Goal: Task Accomplishment & Management: Use online tool/utility

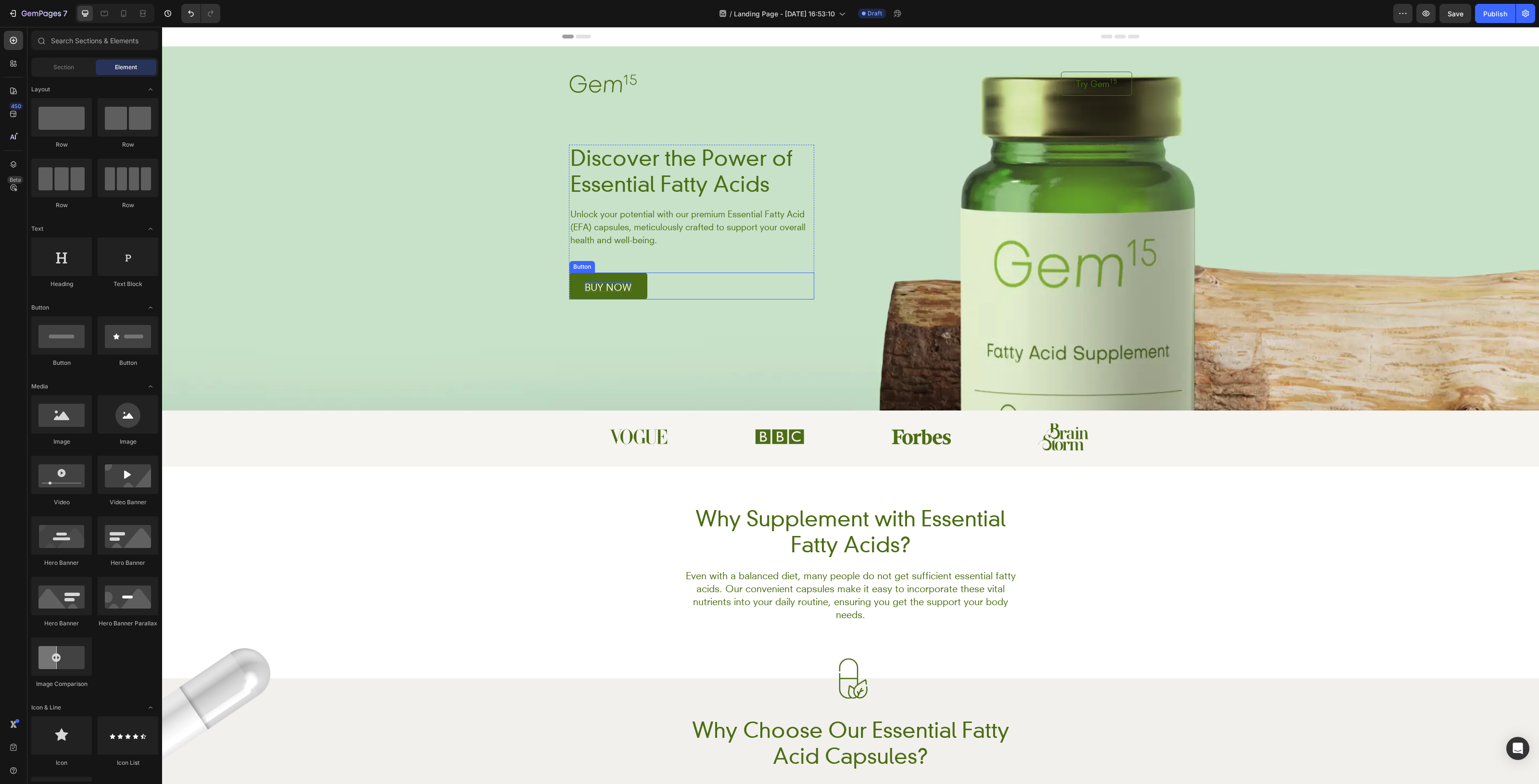
click at [605, 292] on p "buy now" at bounding box center [609, 287] width 47 height 9
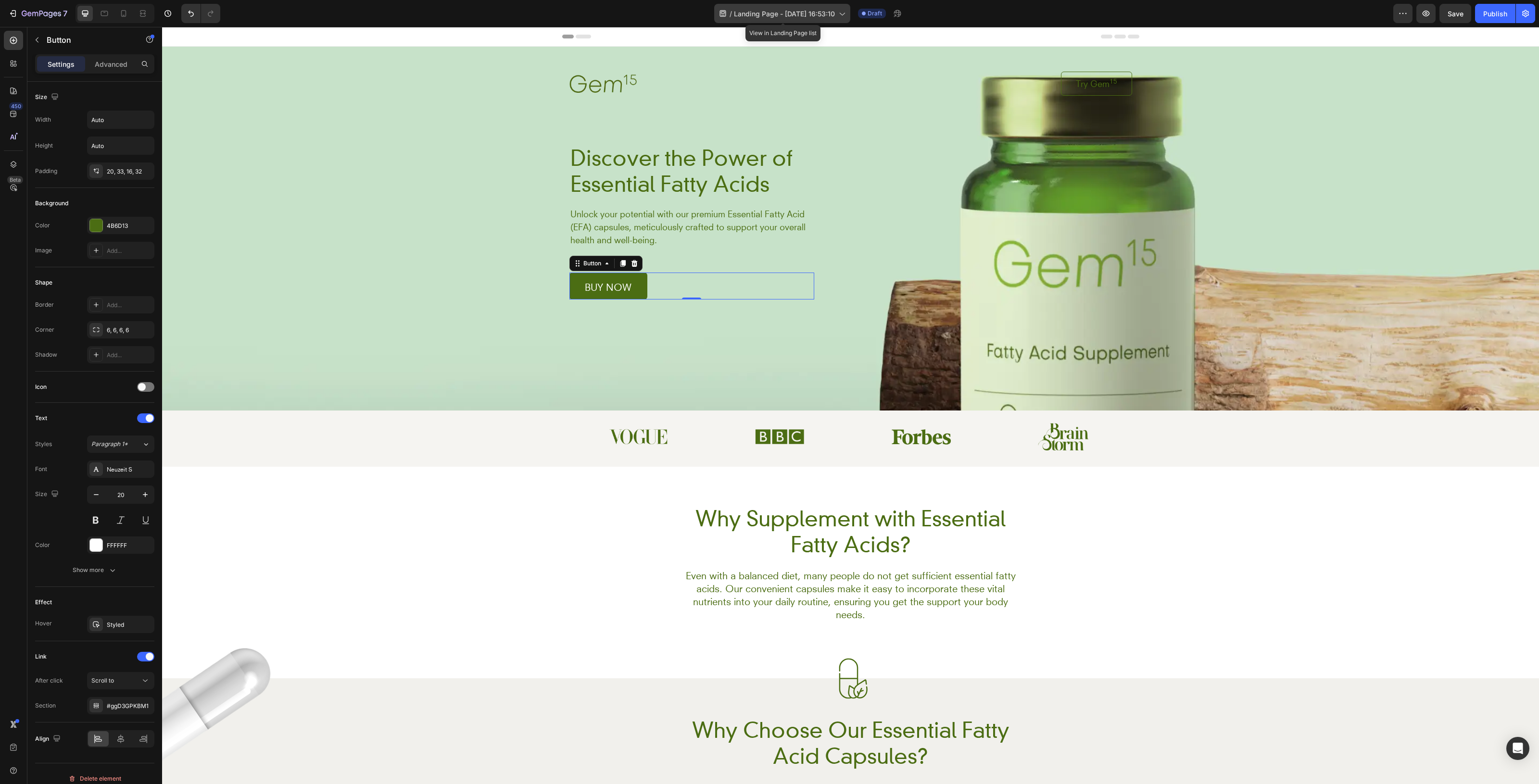
click at [809, 12] on span "Landing Page - [DATE] 16:53:10" at bounding box center [784, 13] width 101 height 10
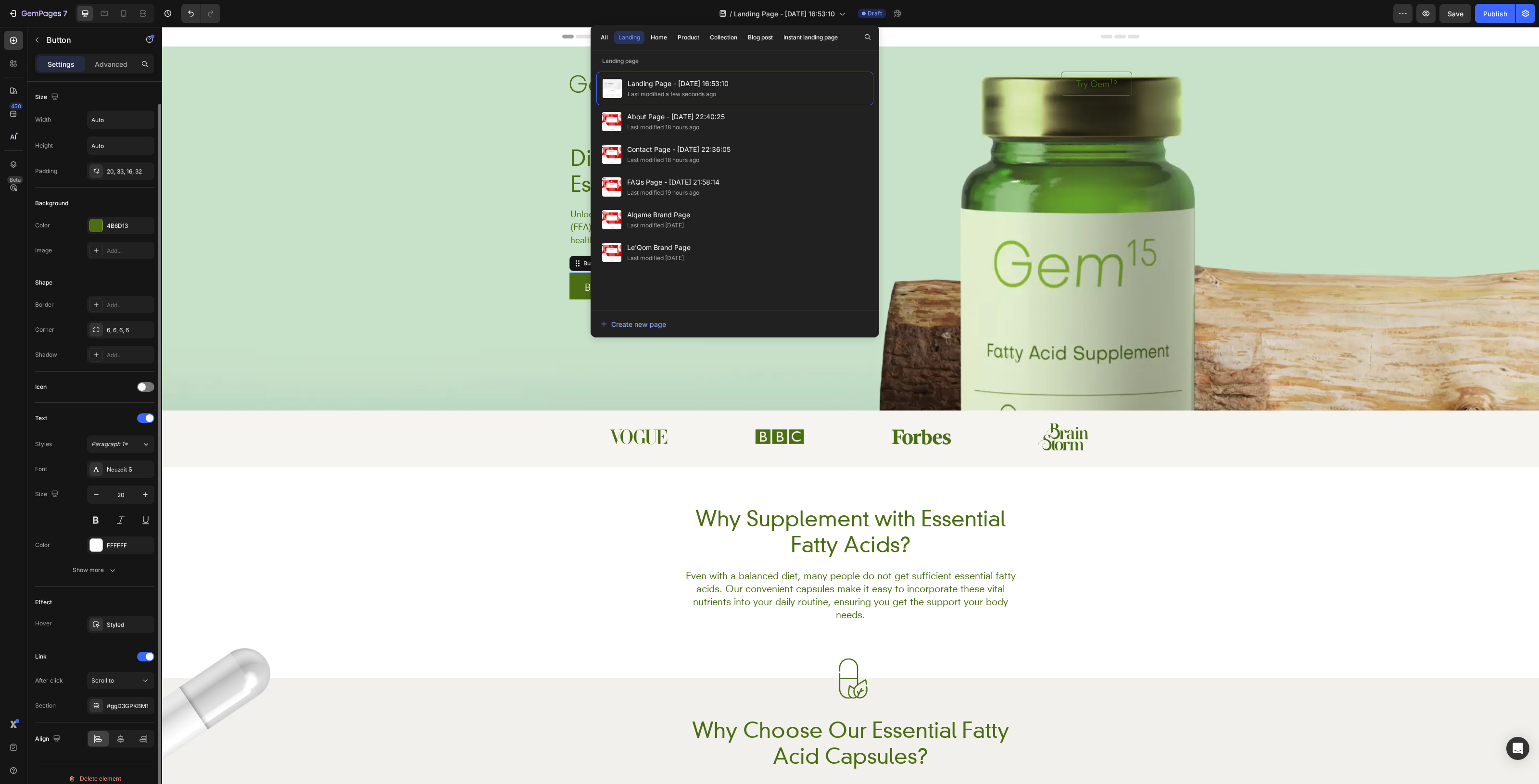
scroll to position [11, 0]
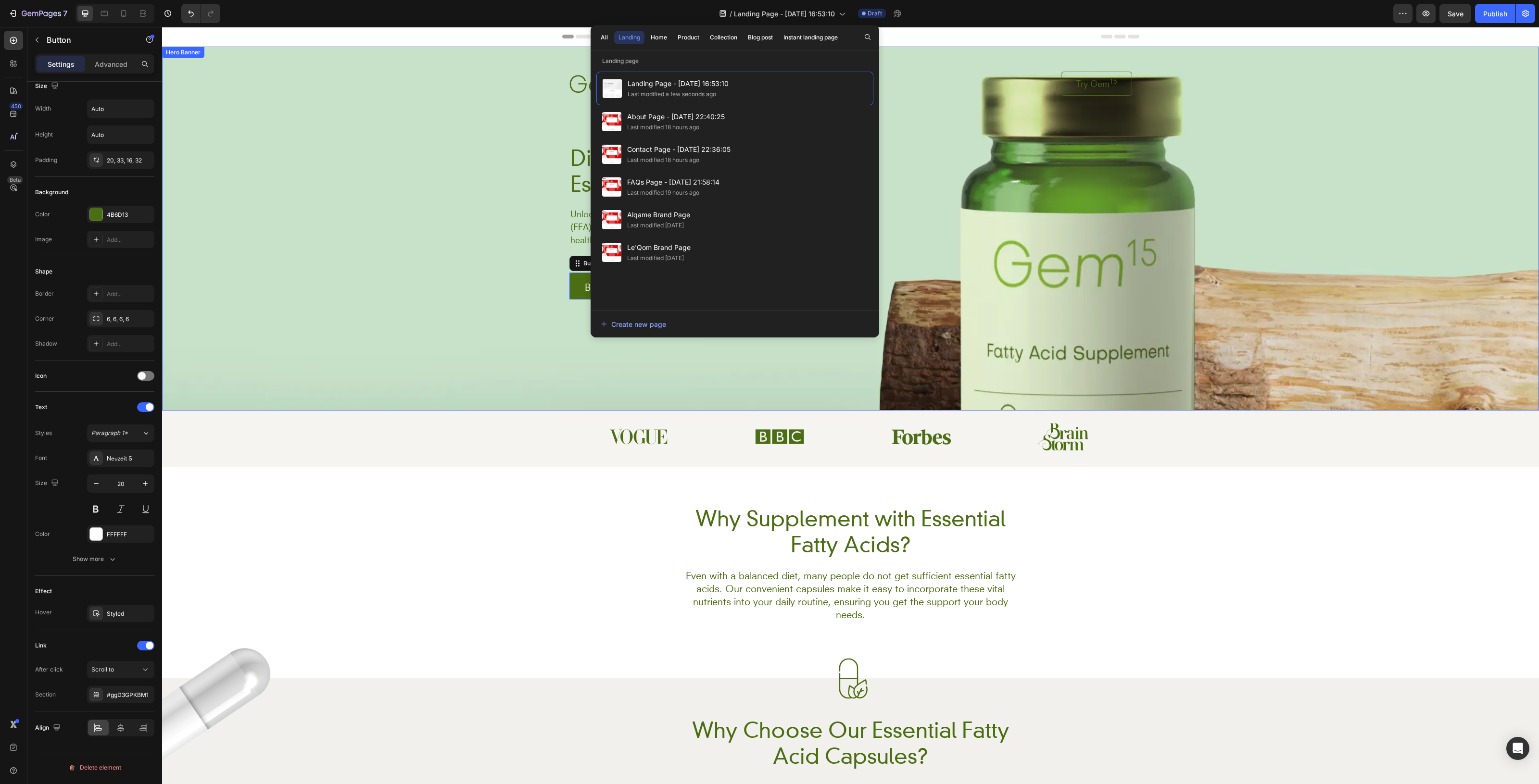
click at [408, 318] on div "Background Image" at bounding box center [850, 228] width 1377 height 363
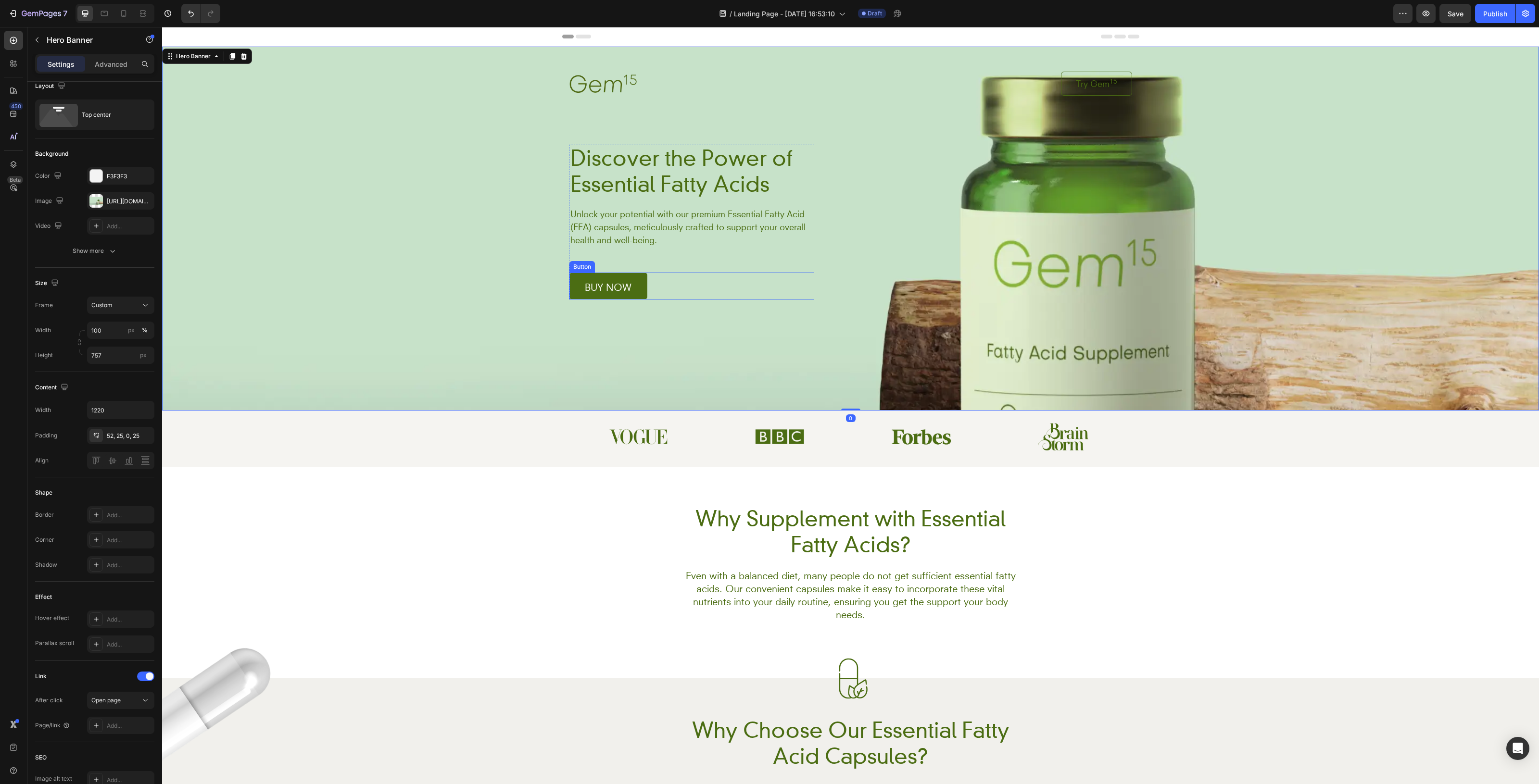
scroll to position [0, 0]
click at [585, 288] on p "buy now" at bounding box center [609, 287] width 47 height 9
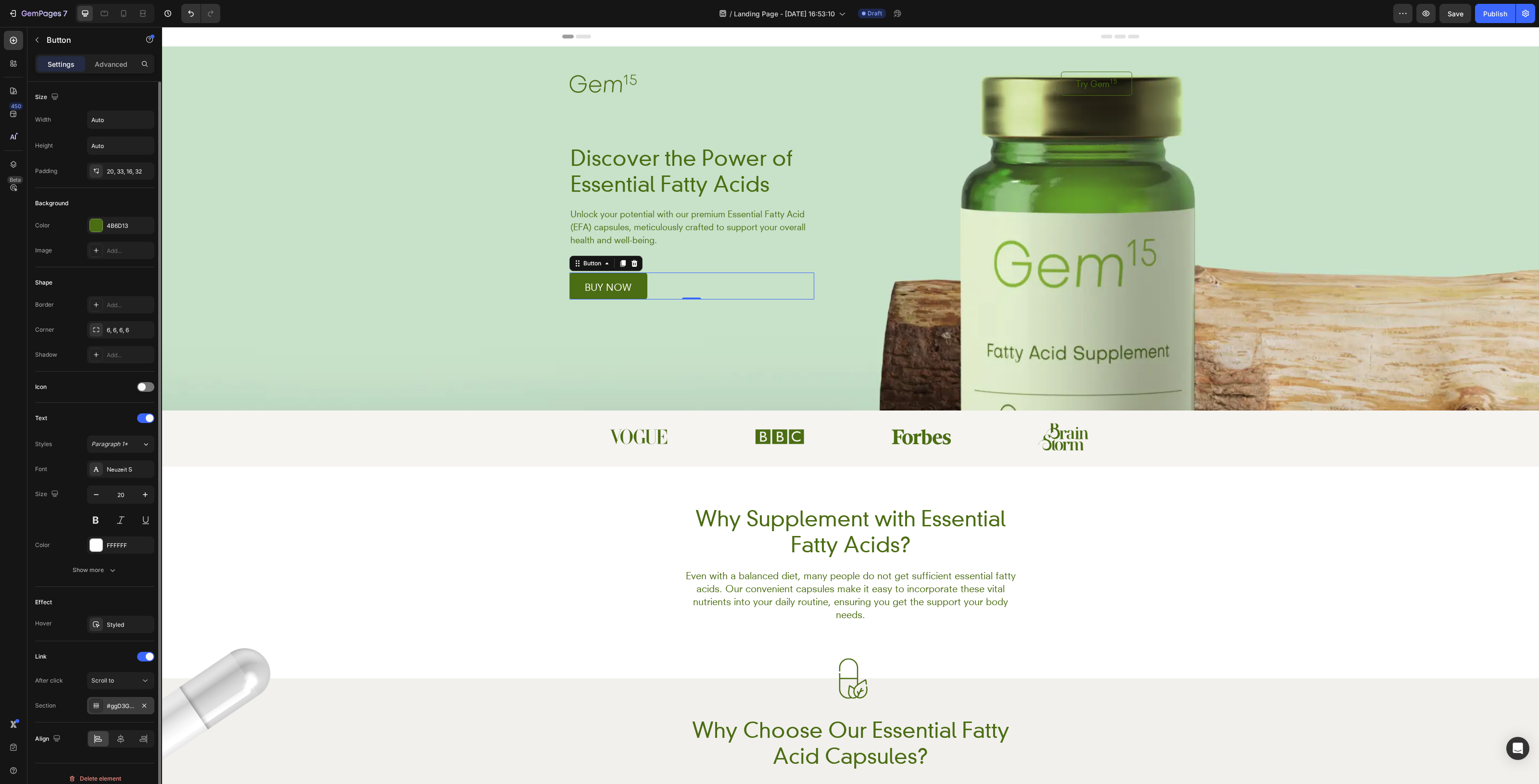
click at [108, 705] on div "#ggD3GPKBM1" at bounding box center [121, 706] width 28 height 8
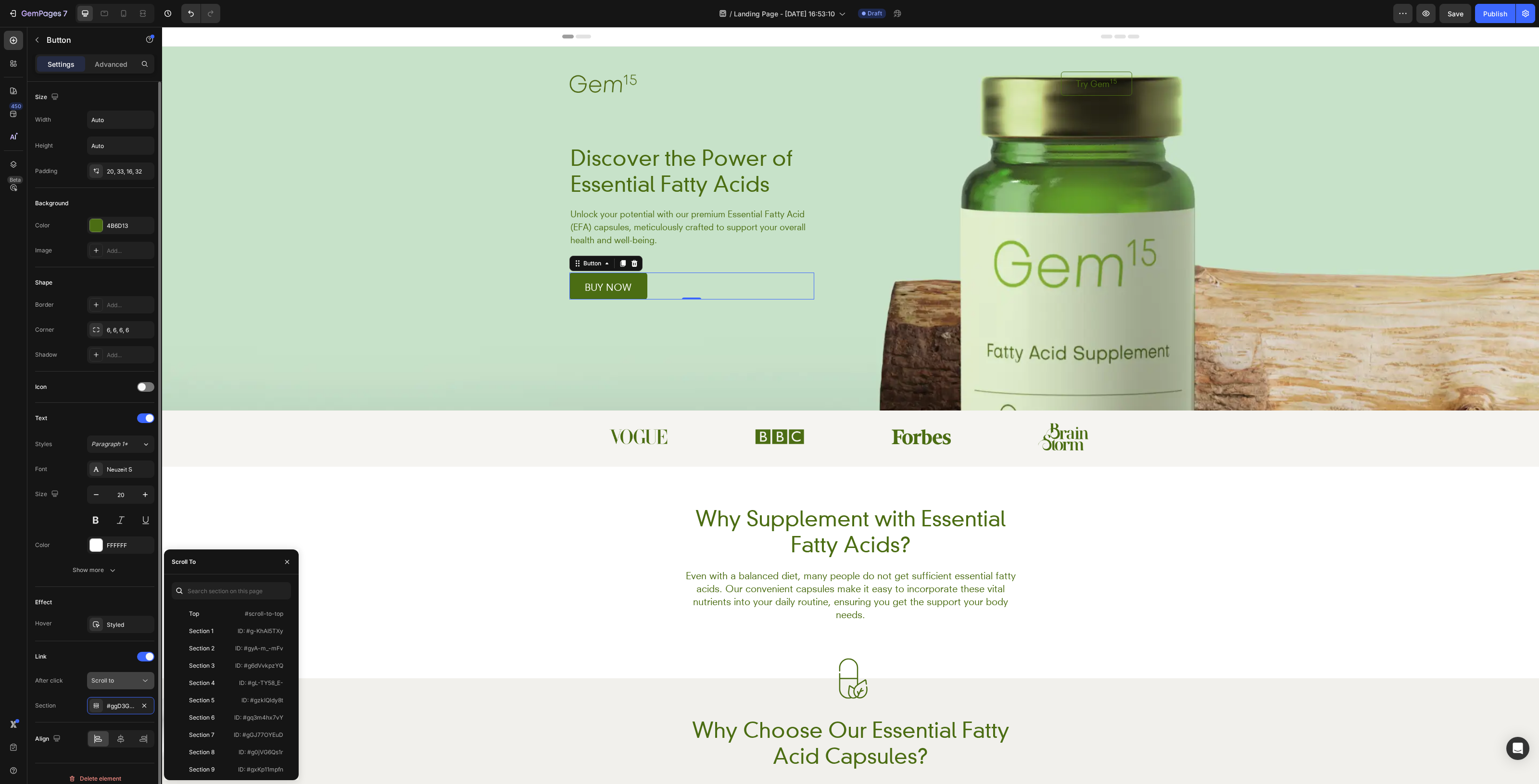
click at [128, 680] on div "Scroll to" at bounding box center [116, 680] width 49 height 8
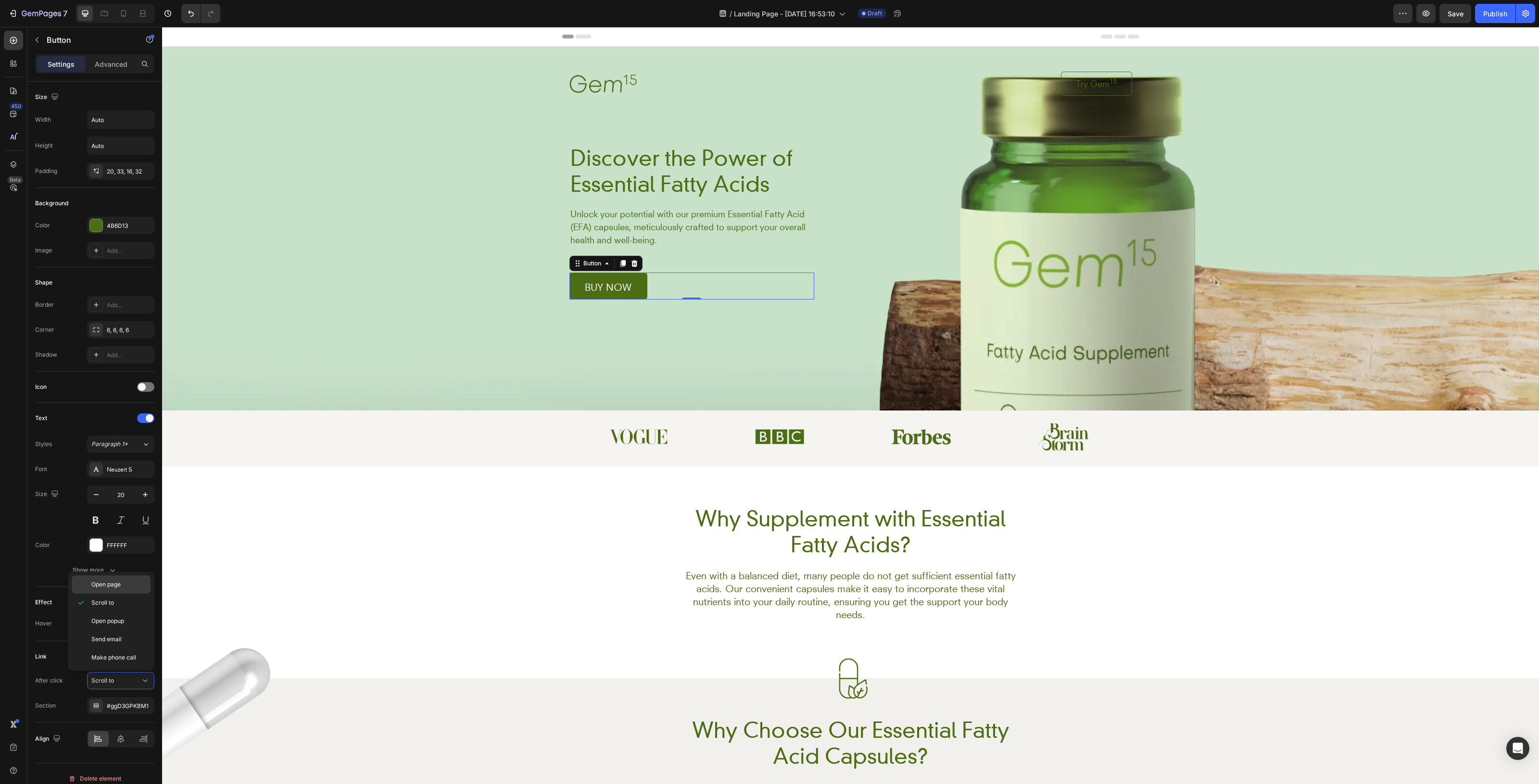
click at [126, 587] on p "Open page" at bounding box center [119, 584] width 55 height 8
click at [116, 703] on div "Add..." at bounding box center [129, 706] width 45 height 8
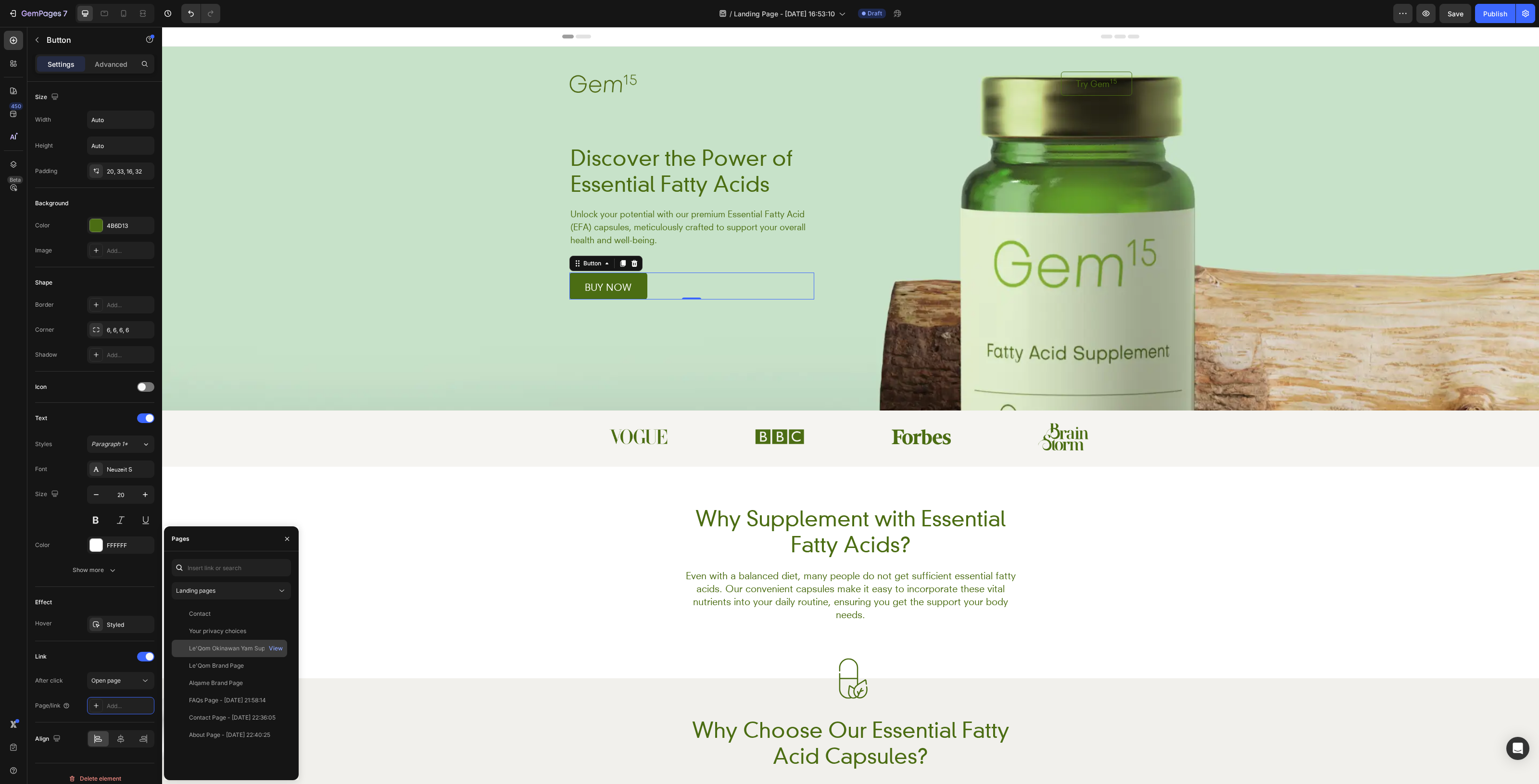
click at [249, 649] on div "Le'Qom Okinawan Yam Supplements" at bounding box center [235, 648] width 93 height 8
click at [246, 597] on button "Landing pages" at bounding box center [232, 591] width 120 height 18
click at [239, 649] on p "Product pages" at bounding box center [239, 650] width 88 height 8
click at [238, 628] on div "LeQ'om Okinawan Yam Supplements" at bounding box center [235, 631] width 93 height 8
click at [409, 627] on div "Why Supplement with Essential Fatty Acids? Heading Even with a balanced diet, m…" at bounding box center [850, 573] width 1377 height 211
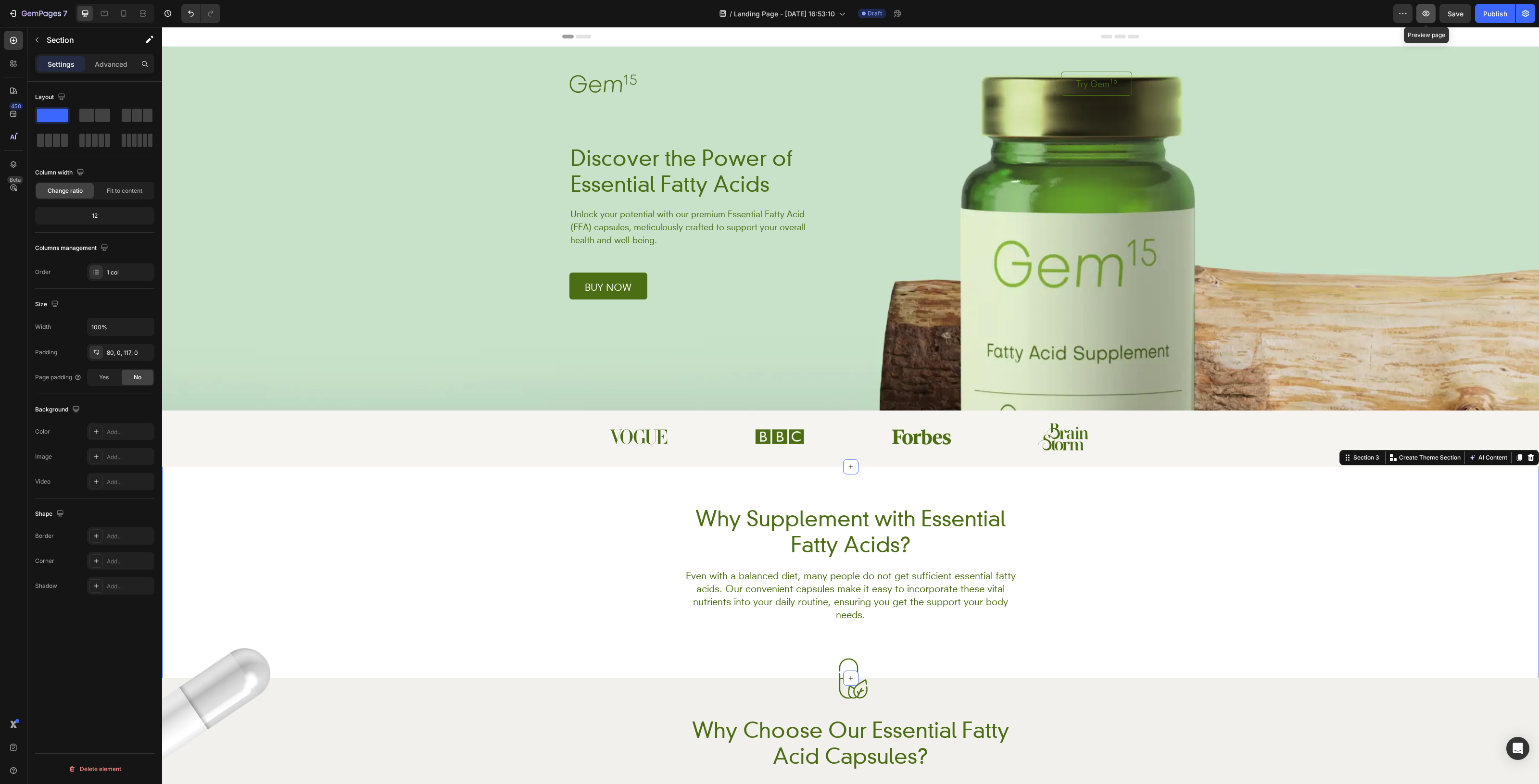
click at [1425, 12] on icon "button" at bounding box center [1426, 13] width 9 height 9
click at [1455, 9] on span "Save" at bounding box center [1456, 13] width 16 height 8
click at [18, 9] on div "7" at bounding box center [37, 13] width 59 height 11
